Goal: Navigation & Orientation: Find specific page/section

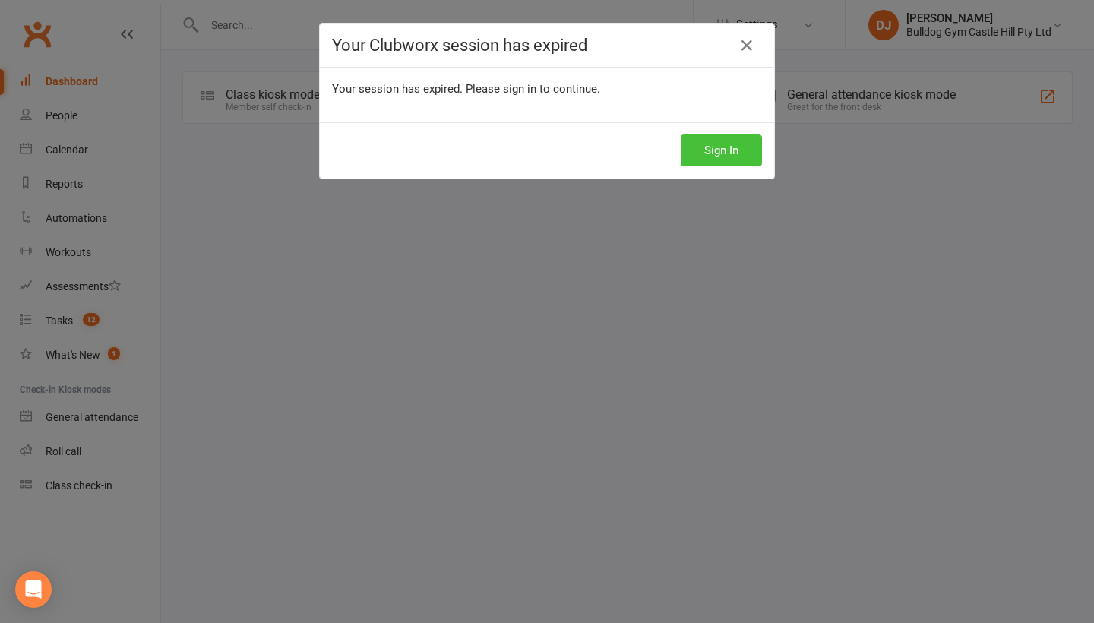
click at [724, 134] on button "Sign In" at bounding box center [721, 150] width 81 height 32
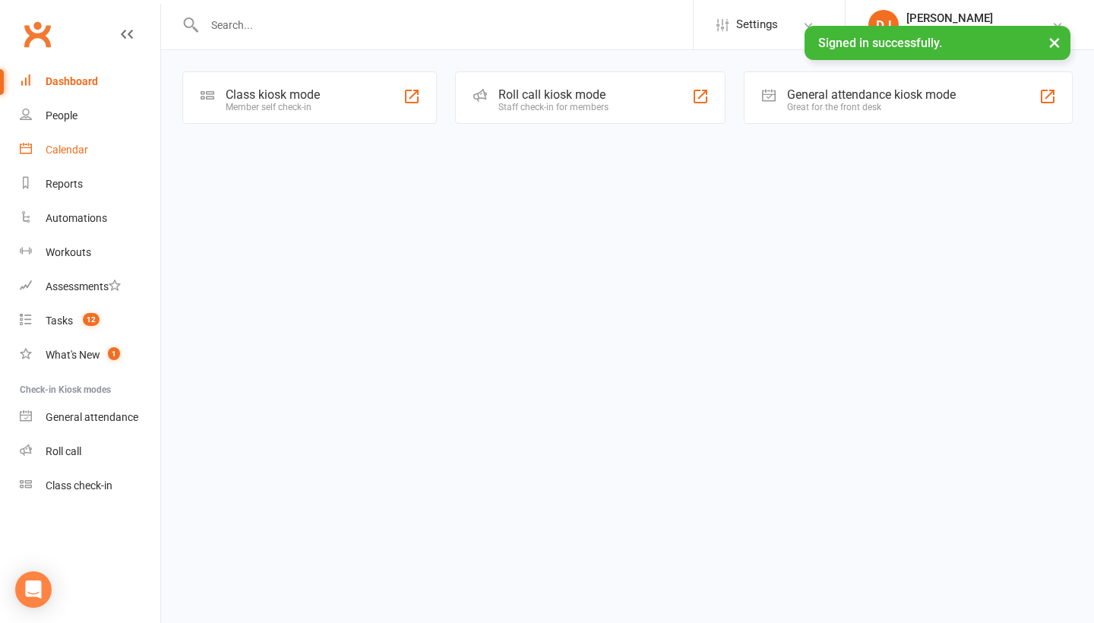
click at [87, 146] on div "Calendar" at bounding box center [67, 150] width 43 height 12
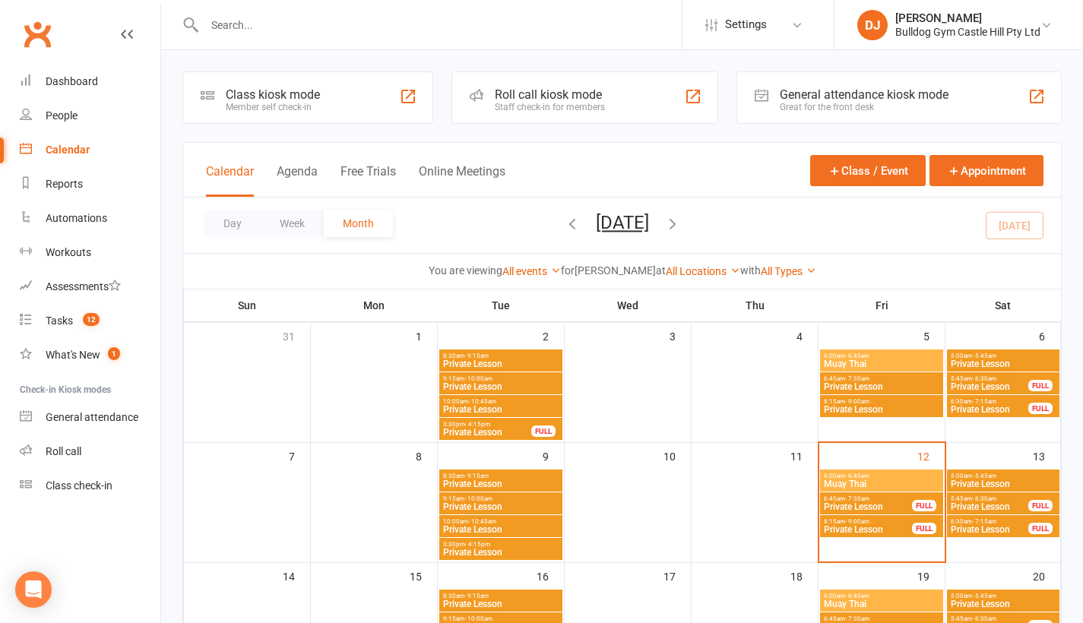
click at [1035, 484] on span "Private Lesson" at bounding box center [1003, 483] width 106 height 9
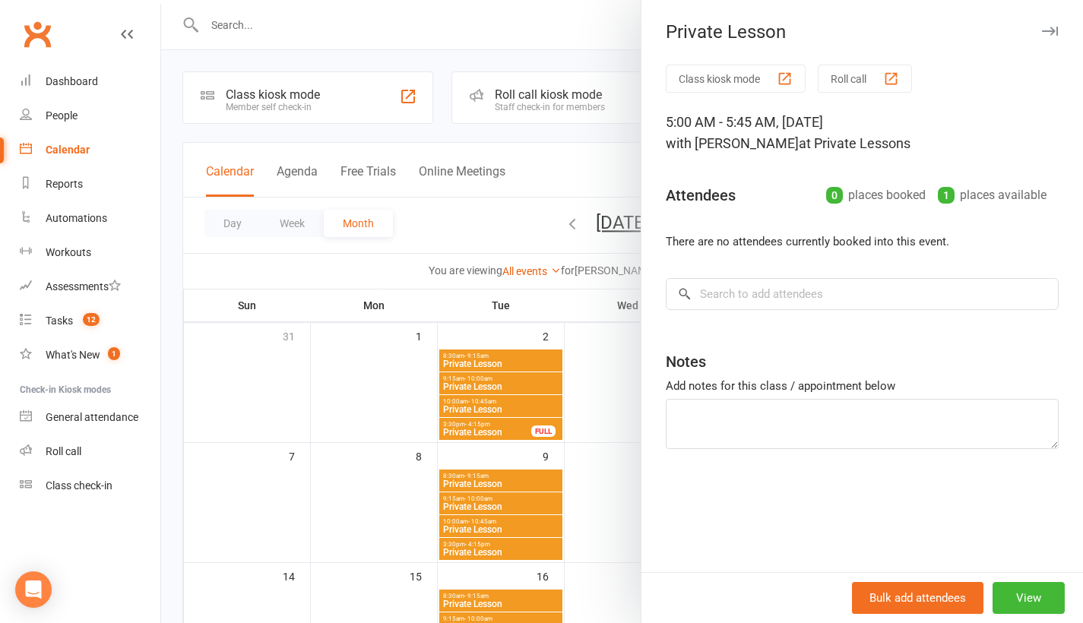
click at [1042, 27] on icon "button" at bounding box center [1050, 31] width 16 height 9
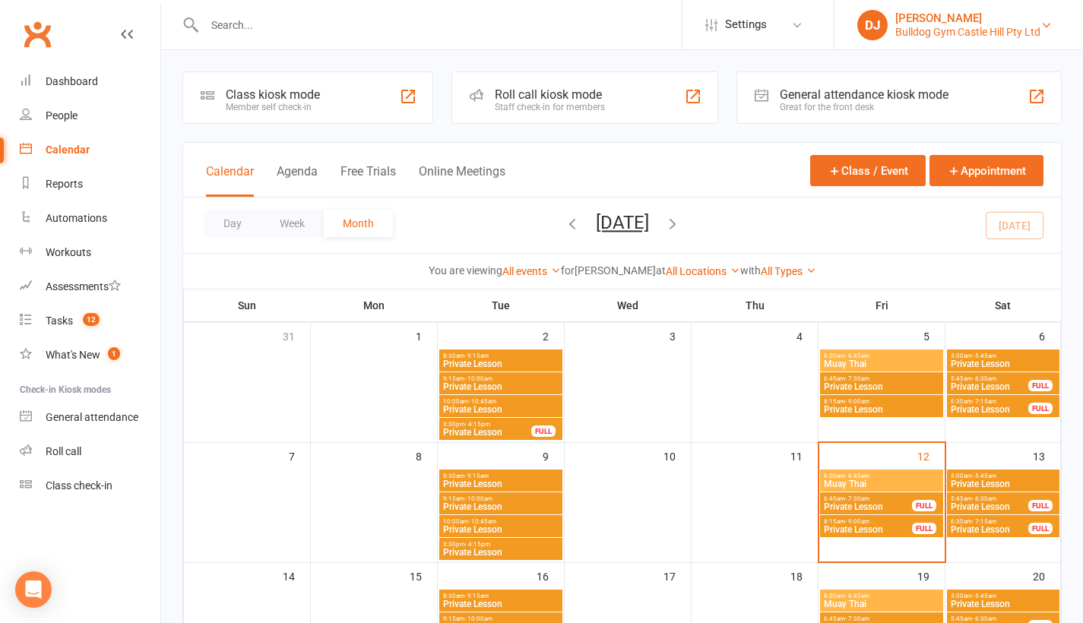
click at [1022, 29] on div "Bulldog Gym Castle Hill Pty Ltd" at bounding box center [967, 32] width 145 height 14
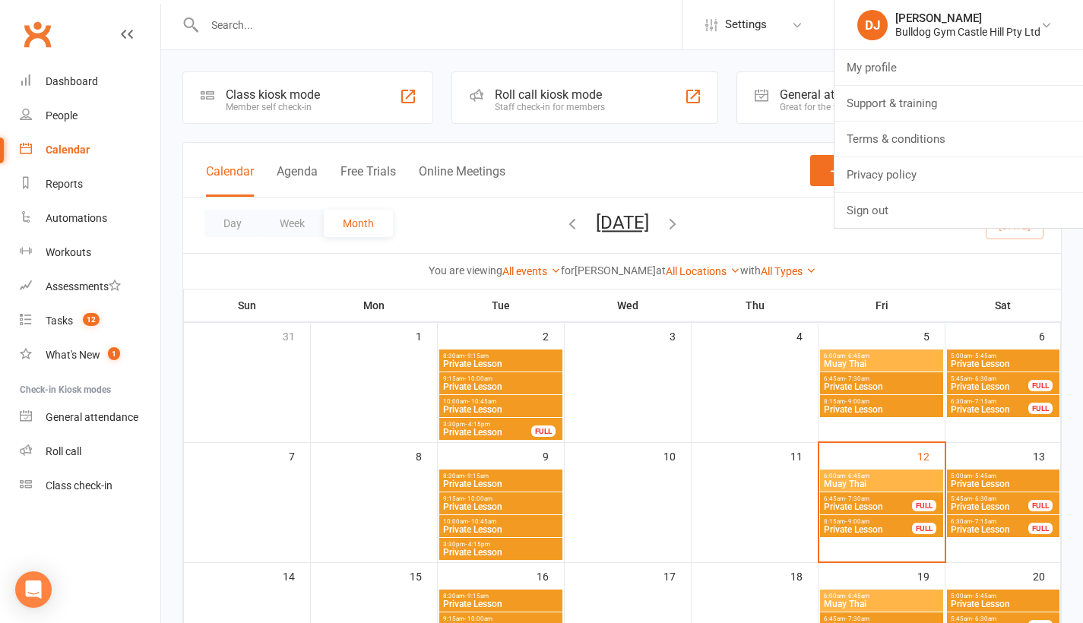
click at [911, 221] on link "Sign out" at bounding box center [958, 210] width 248 height 35
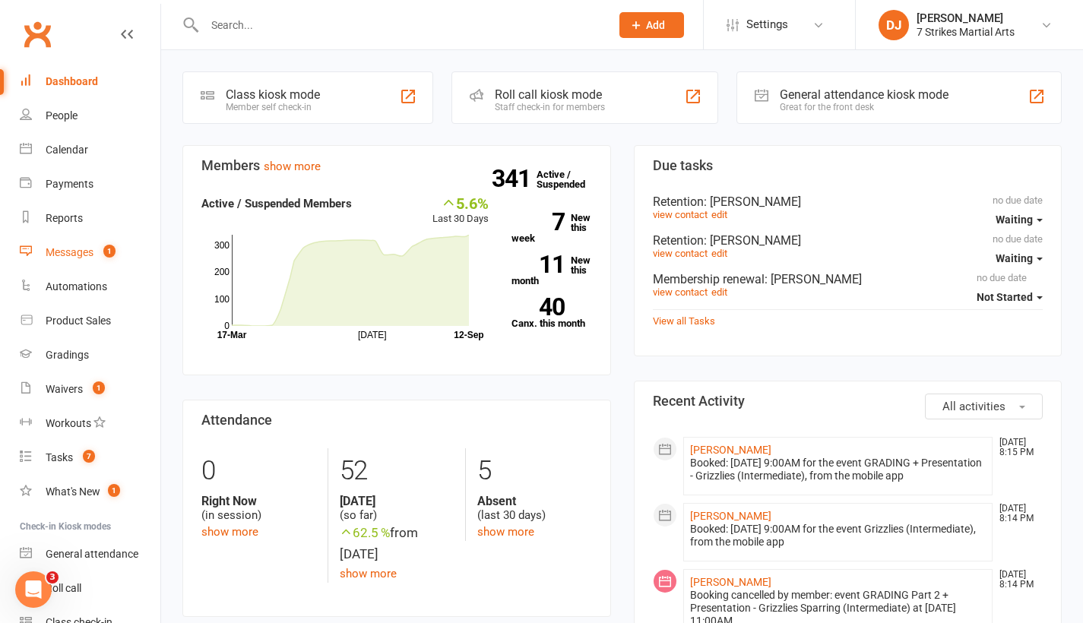
click at [99, 259] on link "Messages 1" at bounding box center [90, 253] width 141 height 34
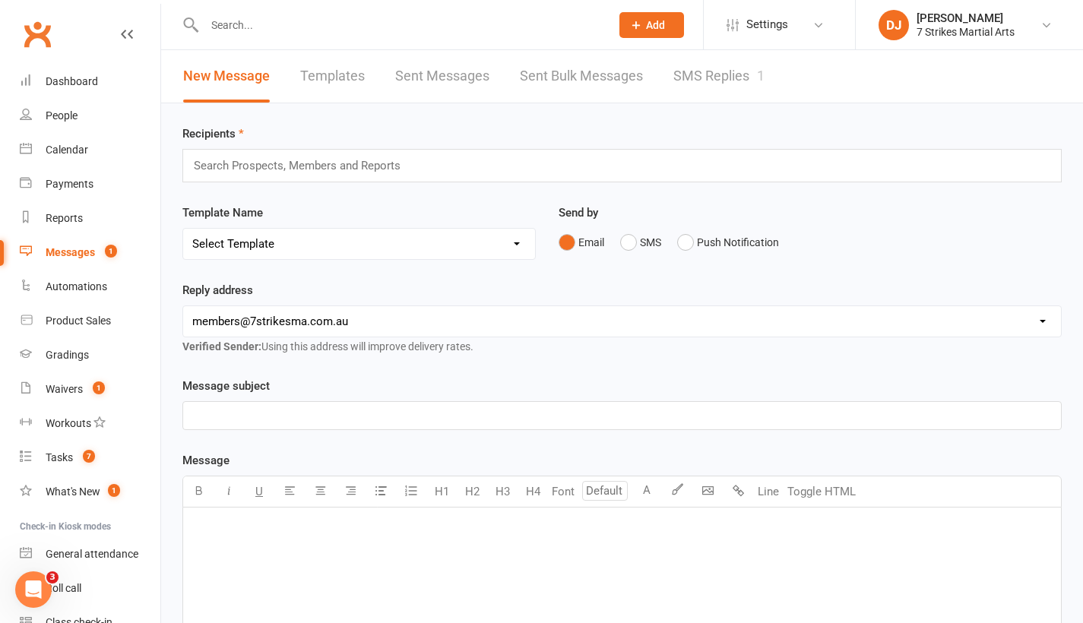
click at [676, 74] on link "SMS Replies 1" at bounding box center [718, 76] width 91 height 52
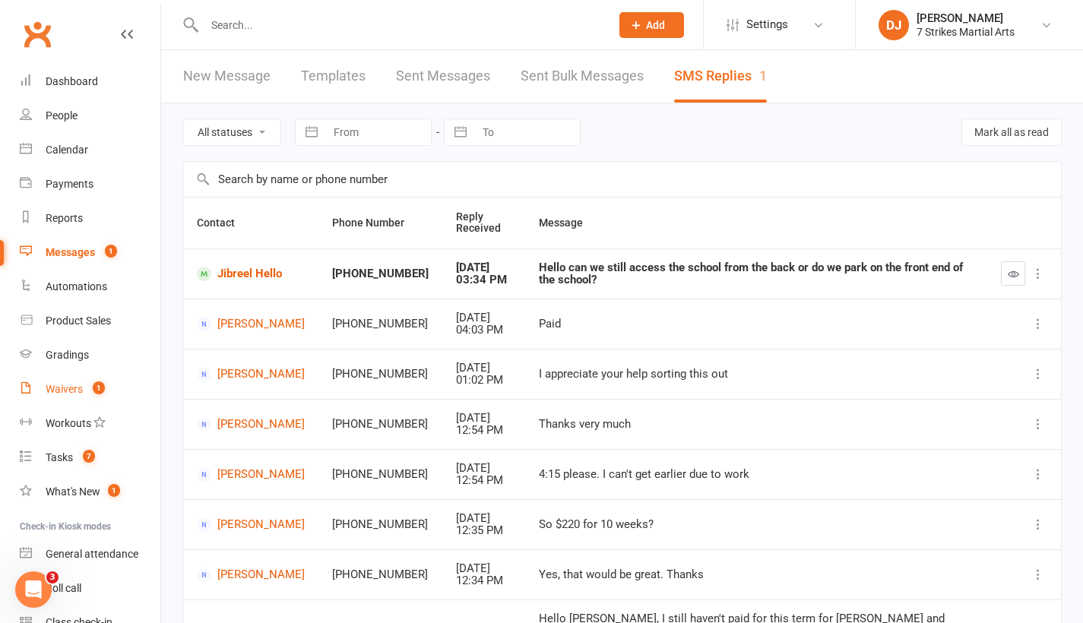
click at [93, 391] on span "1" at bounding box center [99, 387] width 12 height 13
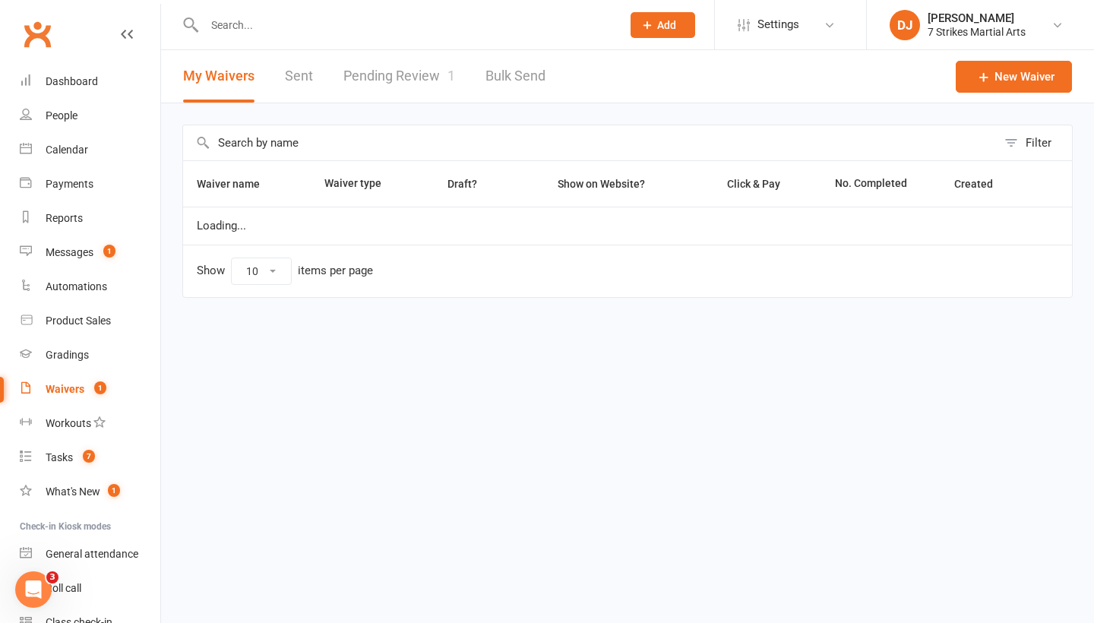
select select "25"
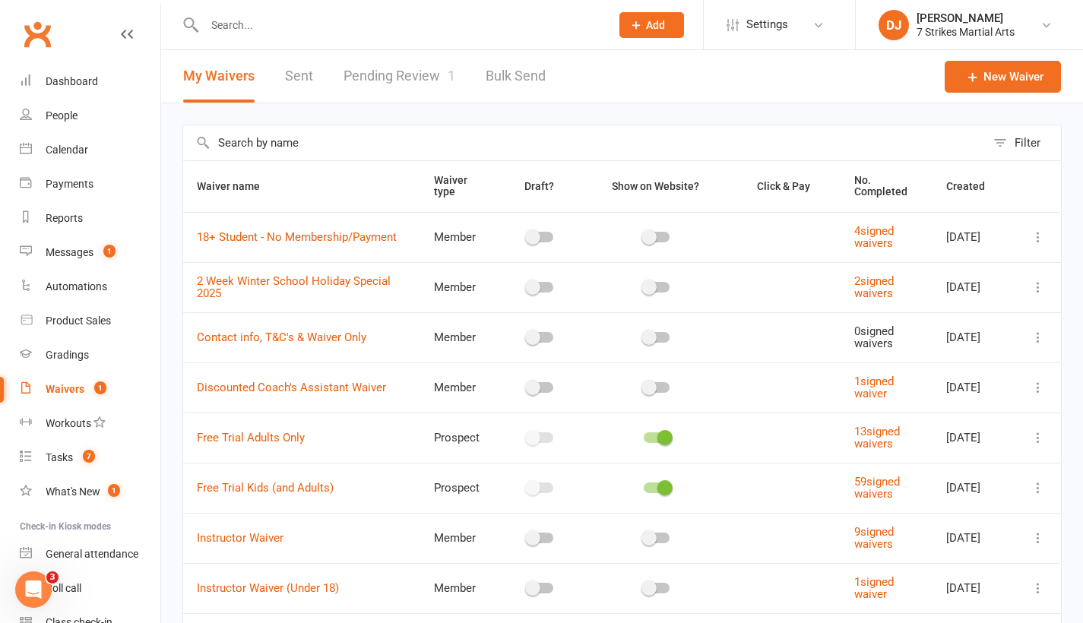
click at [405, 69] on link "Pending Review 1" at bounding box center [399, 76] width 112 height 52
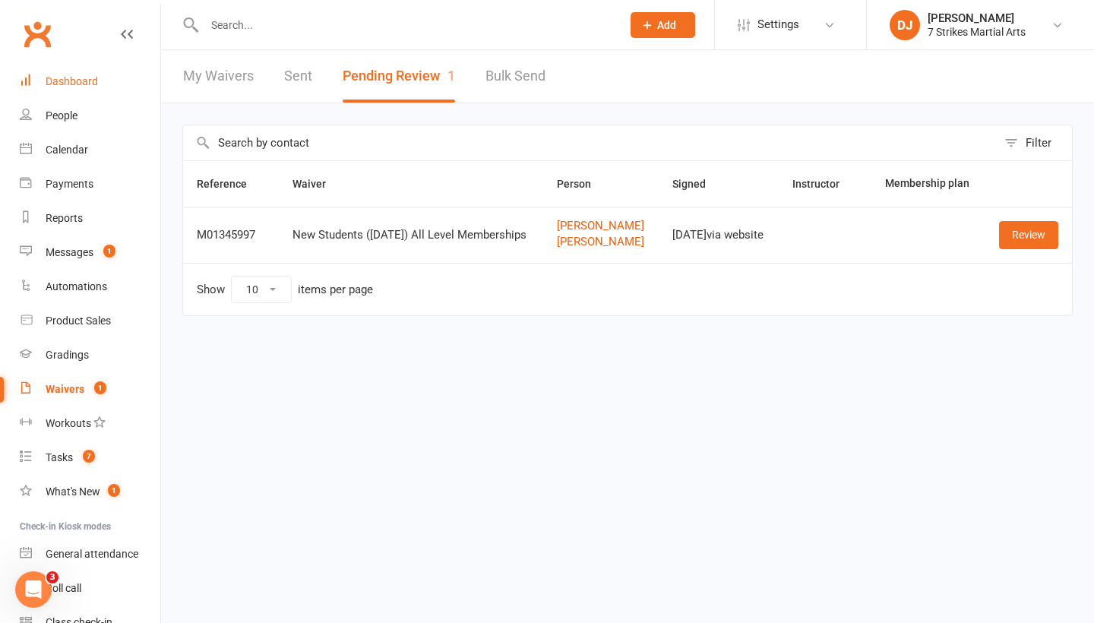
click at [86, 88] on link "Dashboard" at bounding box center [90, 82] width 141 height 34
